Goal: Find specific page/section: Find specific page/section

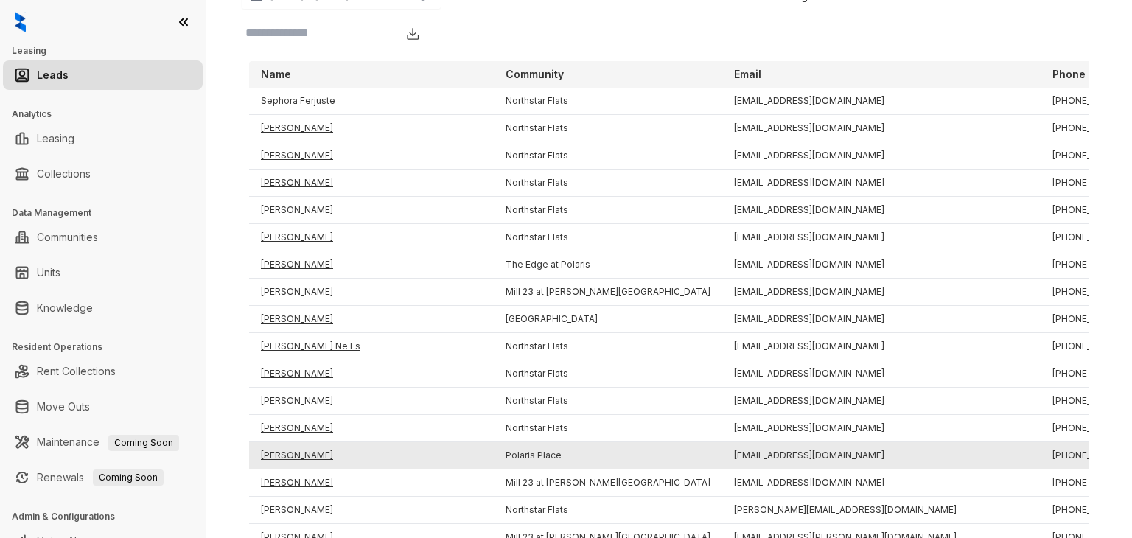
click at [302, 452] on td "[PERSON_NAME]" at bounding box center [371, 455] width 245 height 27
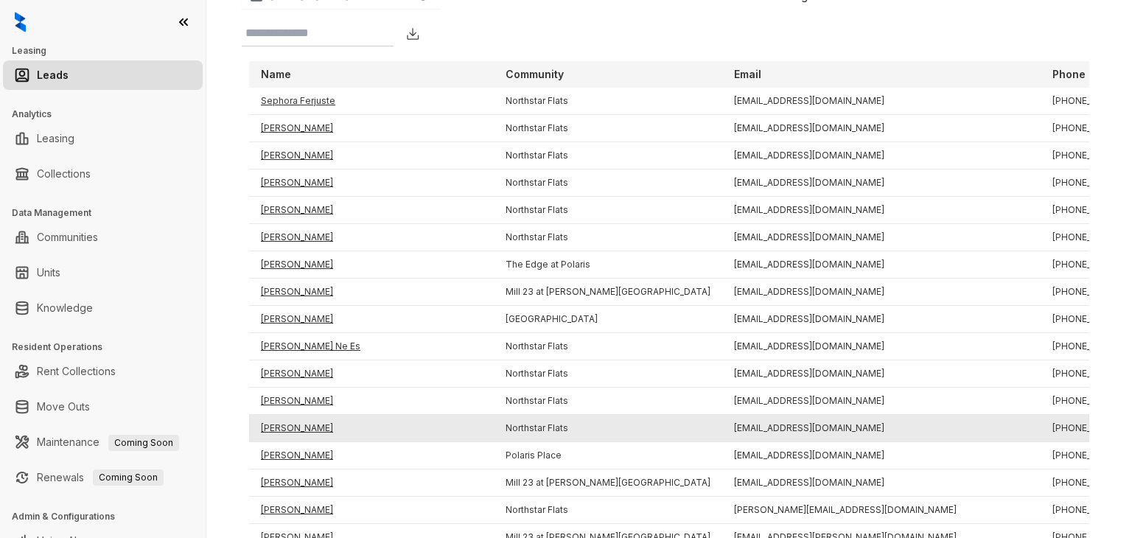
click at [292, 428] on td "[PERSON_NAME]" at bounding box center [371, 428] width 245 height 27
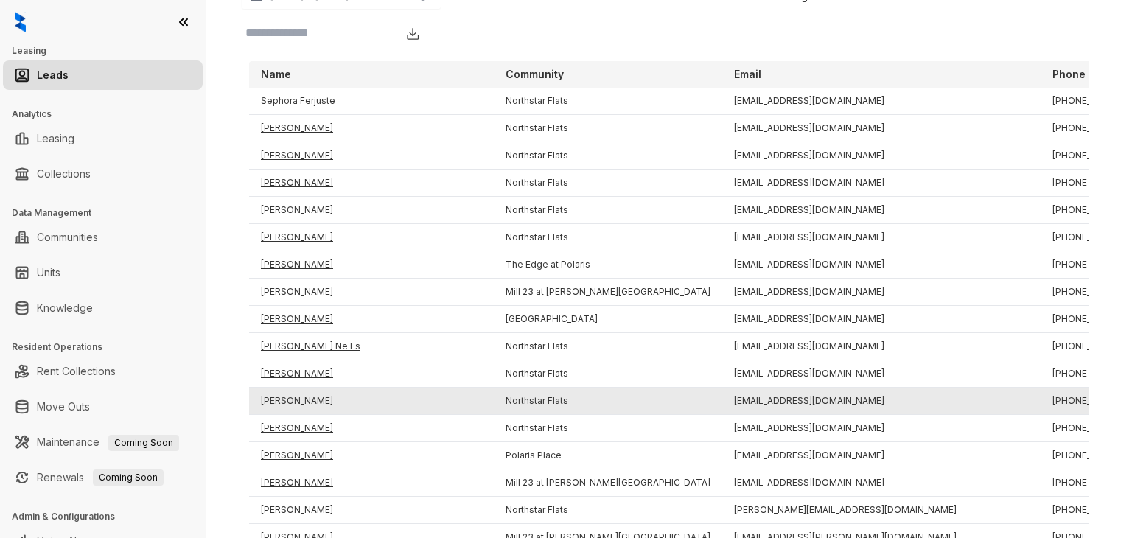
click at [288, 400] on td "[PERSON_NAME]" at bounding box center [371, 400] width 245 height 27
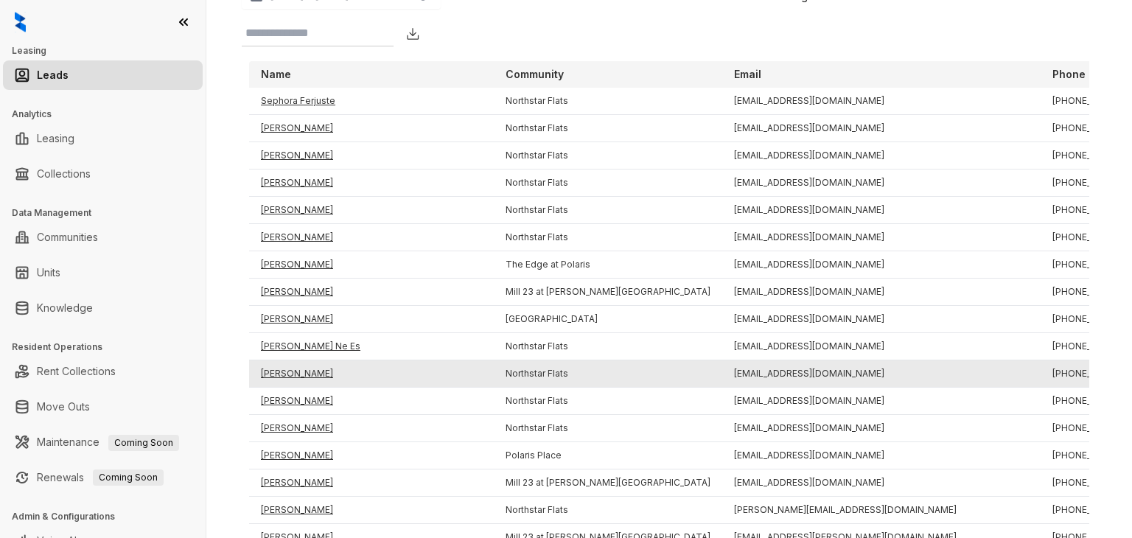
click at [293, 375] on td "[PERSON_NAME]" at bounding box center [371, 373] width 245 height 27
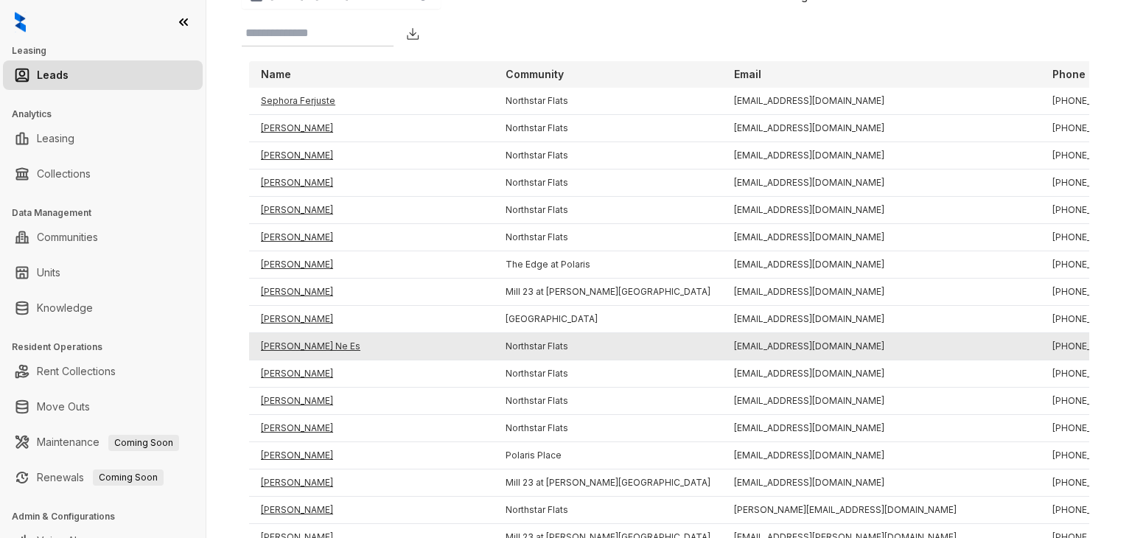
click at [295, 345] on td "[PERSON_NAME] Ne Es" at bounding box center [371, 346] width 245 height 27
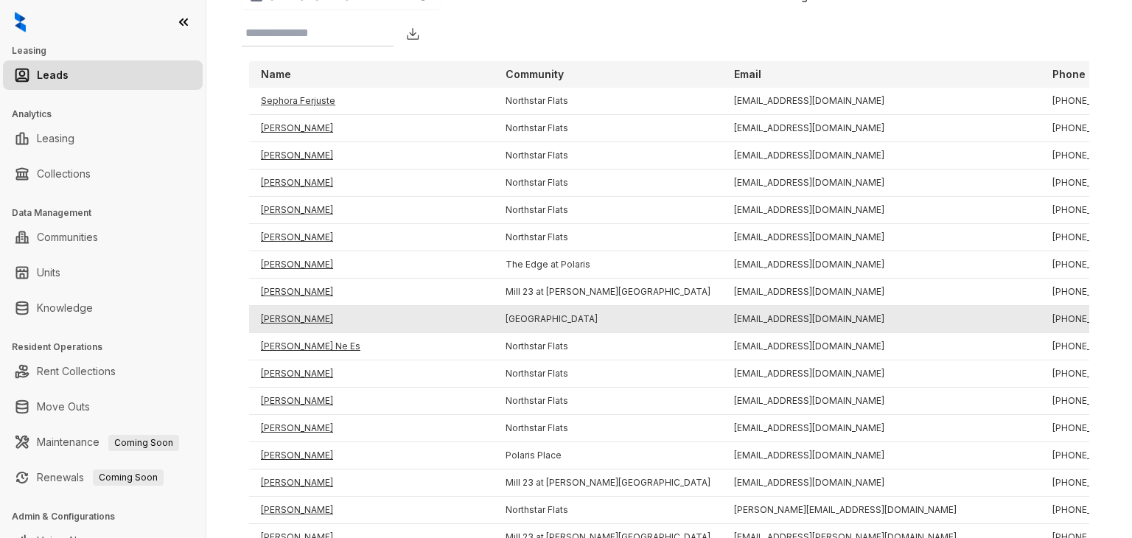
click at [298, 317] on td "[PERSON_NAME]" at bounding box center [371, 319] width 245 height 27
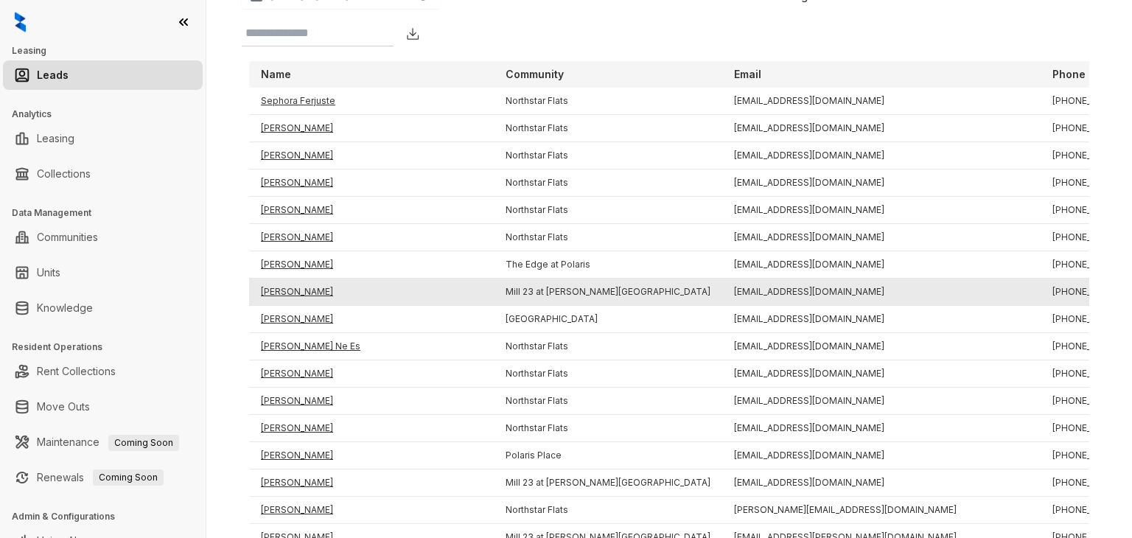
click at [294, 292] on td "[PERSON_NAME]" at bounding box center [371, 291] width 245 height 27
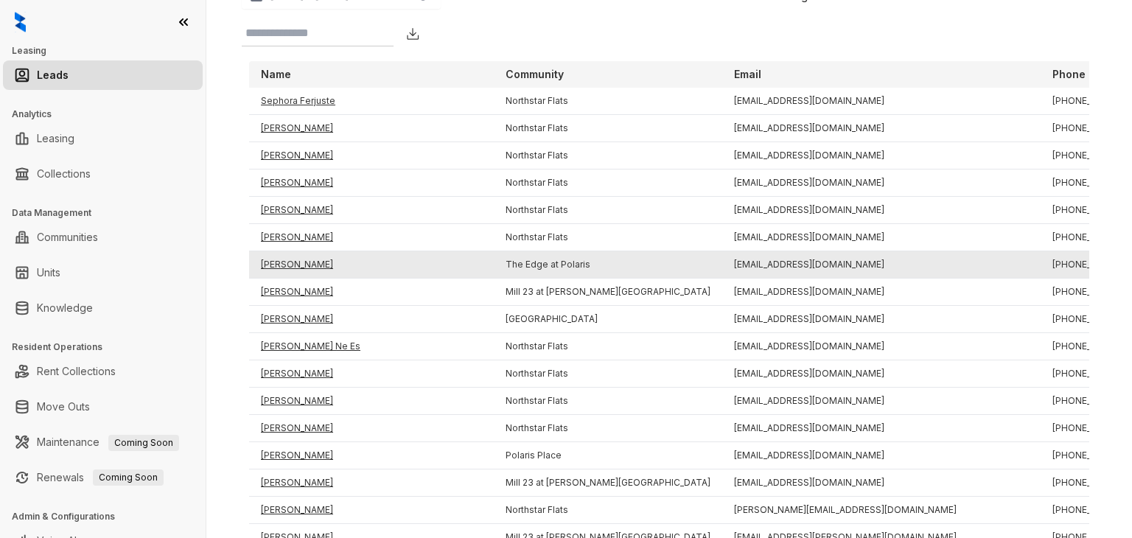
click at [292, 263] on td "[PERSON_NAME]" at bounding box center [371, 264] width 245 height 27
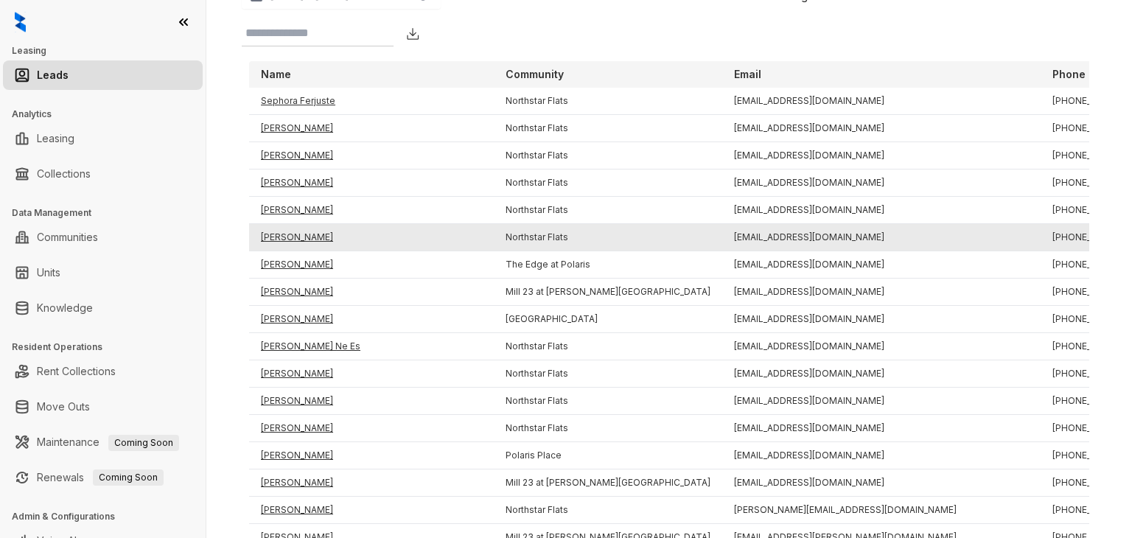
click at [286, 232] on td "[PERSON_NAME]" at bounding box center [371, 237] width 245 height 27
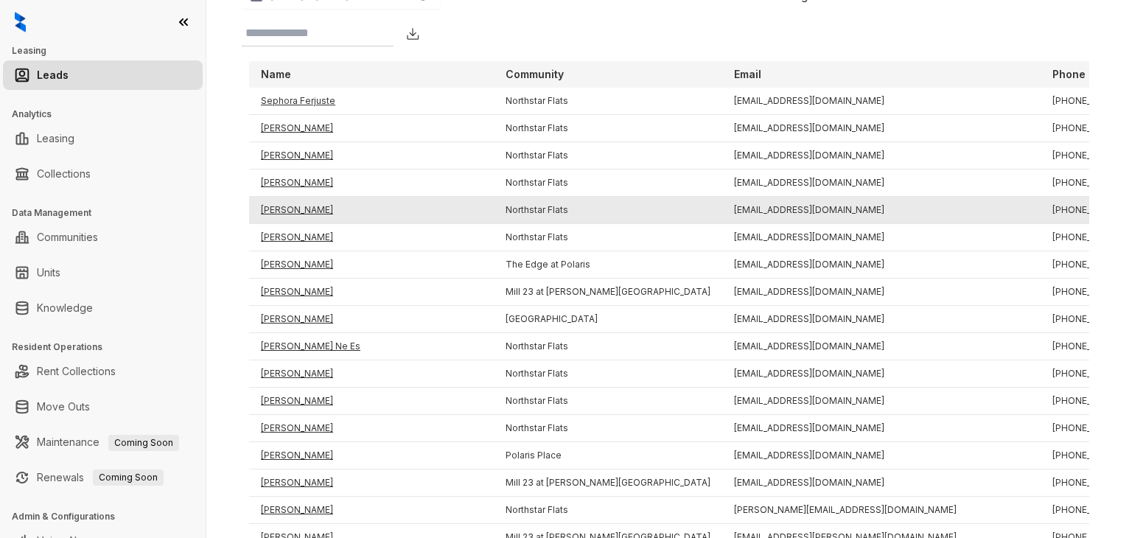
click at [289, 208] on td "[PERSON_NAME]" at bounding box center [371, 210] width 245 height 27
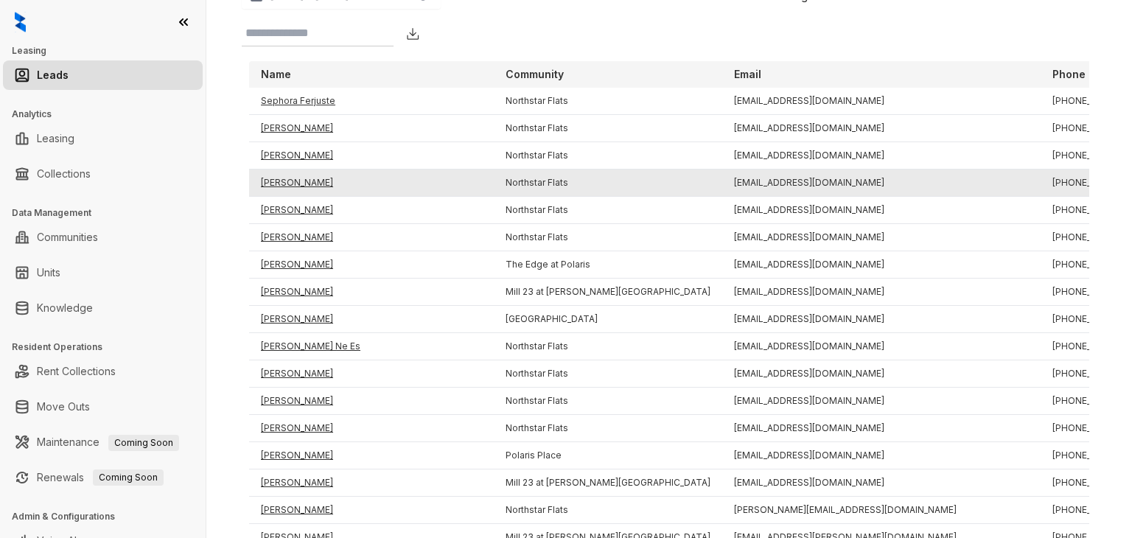
click at [294, 189] on td "[PERSON_NAME]" at bounding box center [371, 182] width 245 height 27
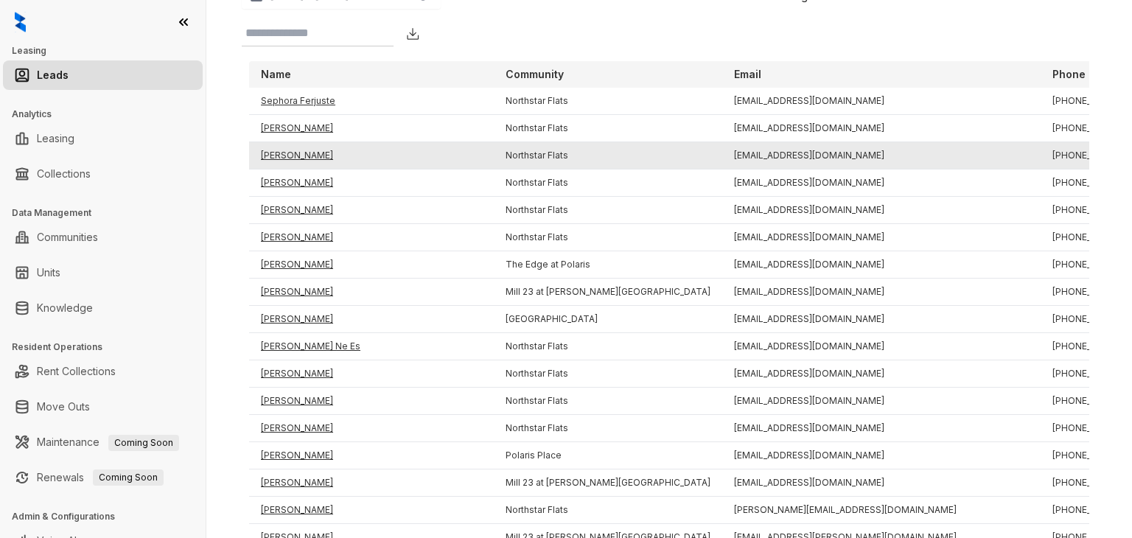
click at [303, 161] on td "[PERSON_NAME]" at bounding box center [371, 155] width 245 height 27
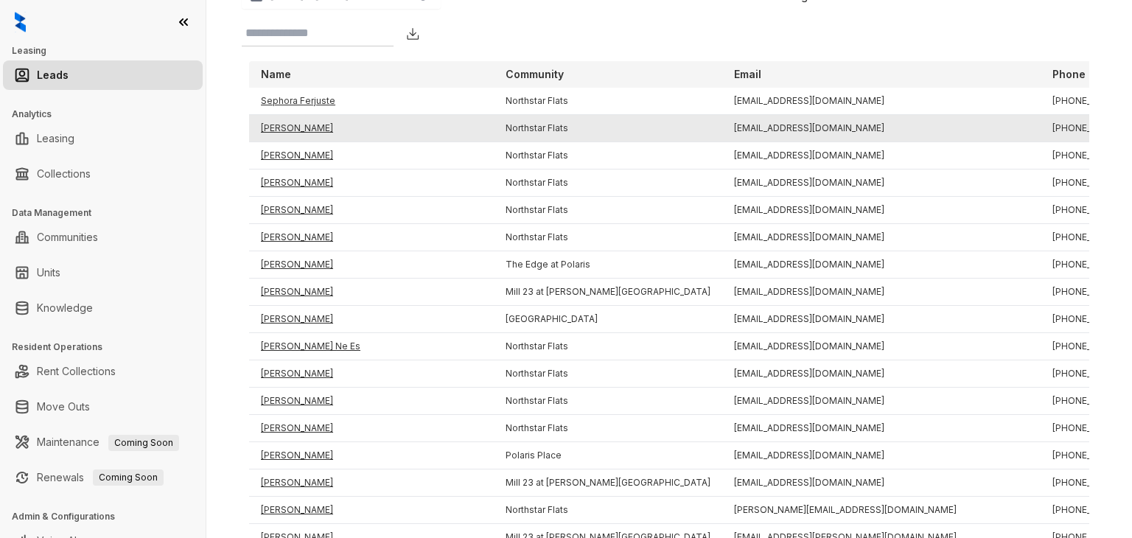
click at [286, 133] on td "[PERSON_NAME]" at bounding box center [371, 128] width 245 height 27
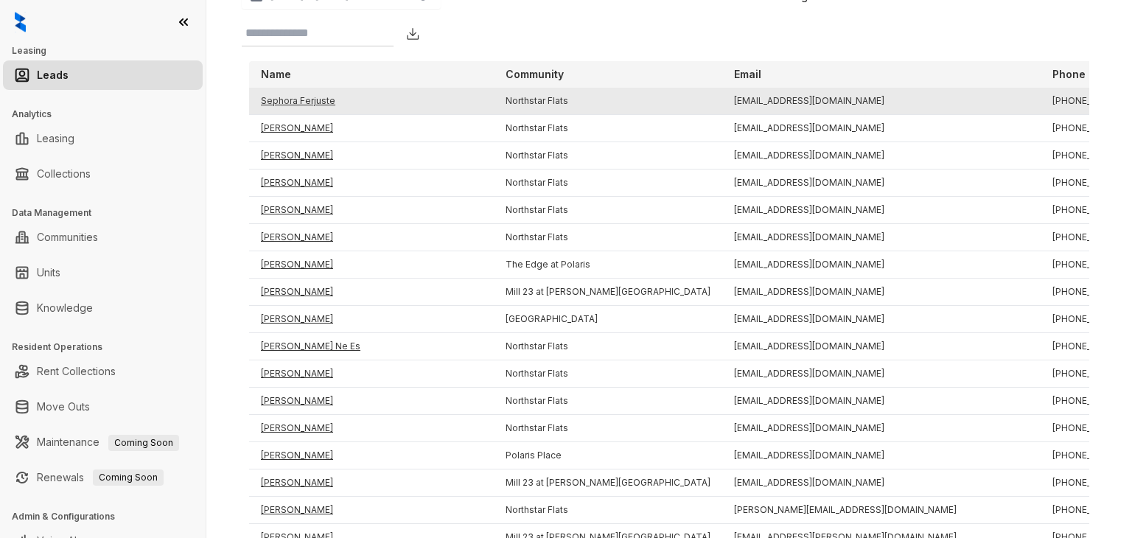
click at [283, 99] on td "Sephora Ferjuste" at bounding box center [371, 101] width 245 height 27
